Goal: Navigation & Orientation: Find specific page/section

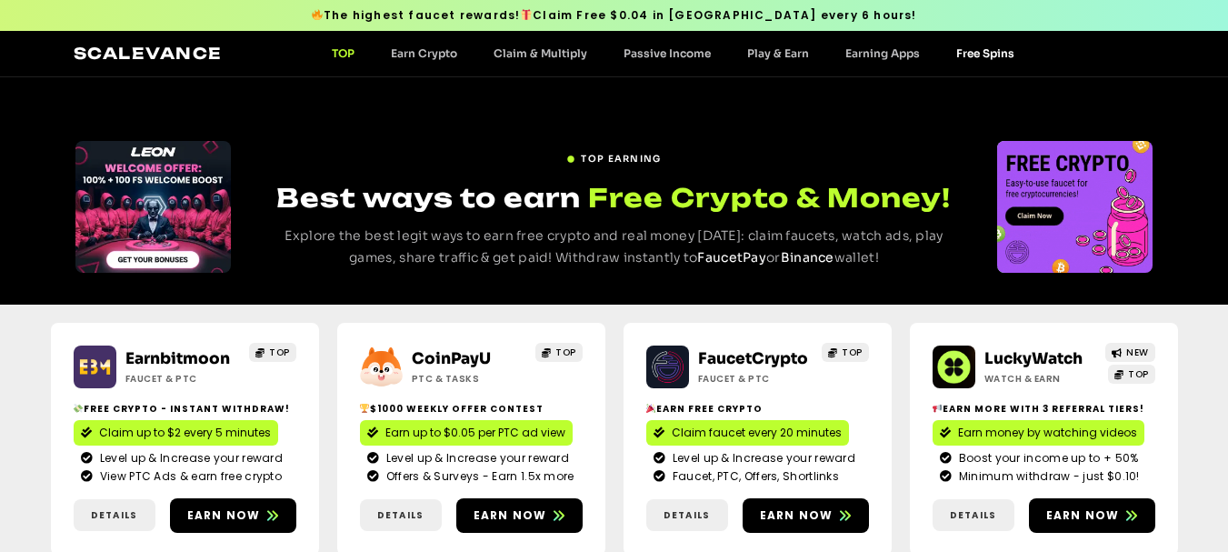
click at [965, 55] on link "Free Spins" at bounding box center [985, 53] width 95 height 14
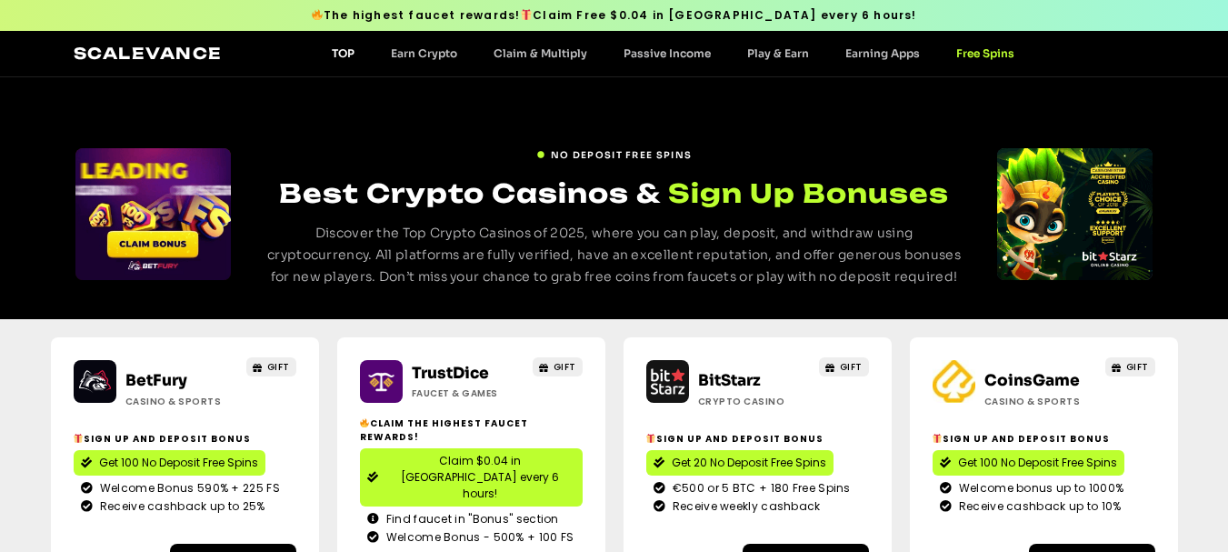
click at [339, 55] on link "TOP" at bounding box center [343, 53] width 59 height 14
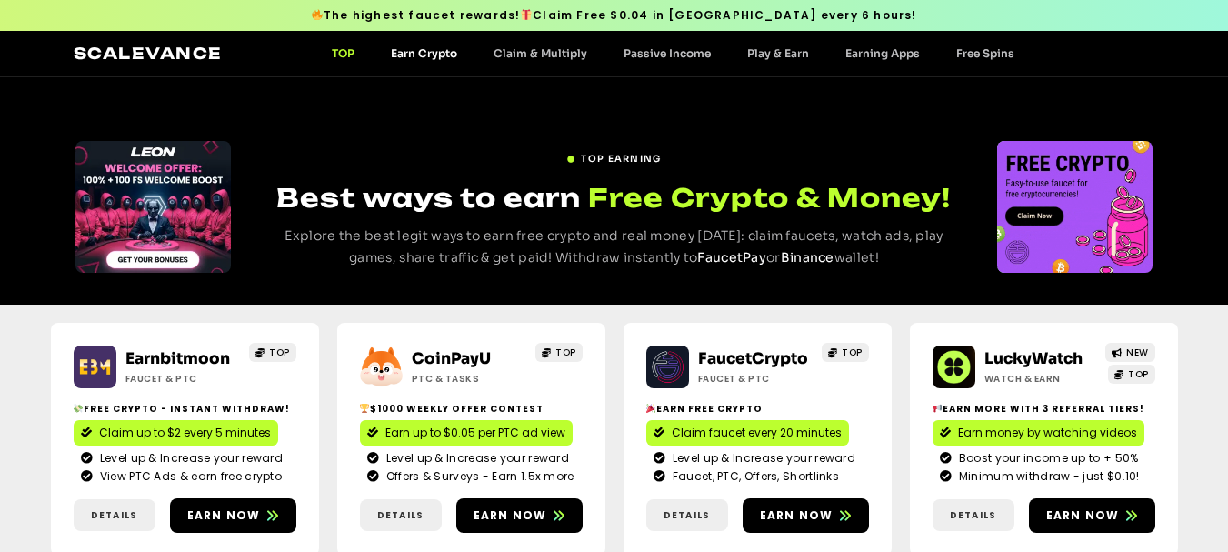
click at [434, 58] on link "Earn Crypto" at bounding box center [424, 53] width 103 height 14
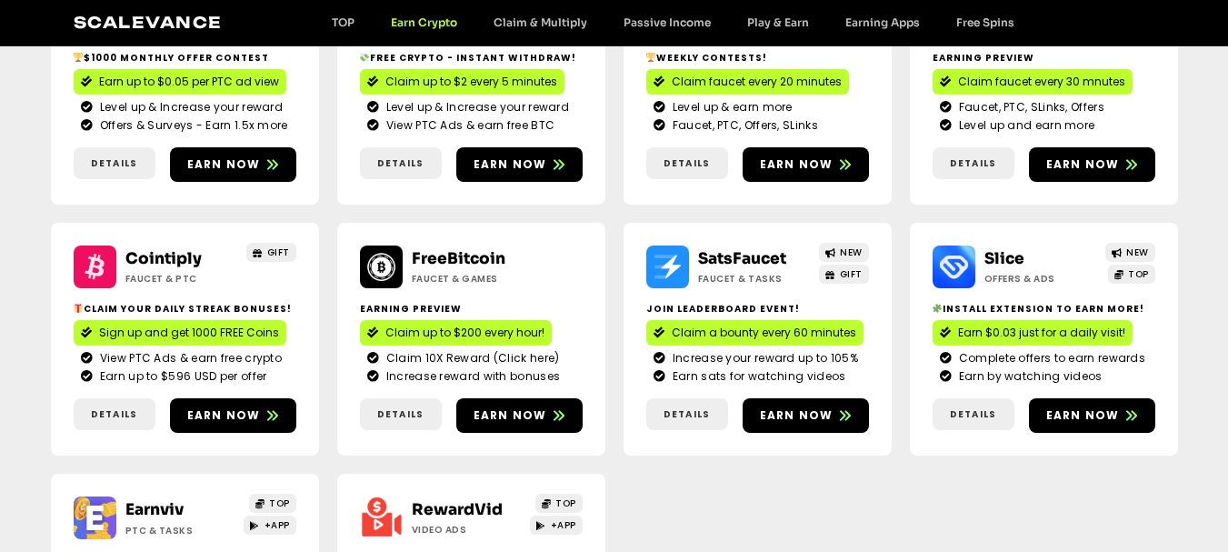
scroll to position [454, 0]
